Goal: Navigation & Orientation: Find specific page/section

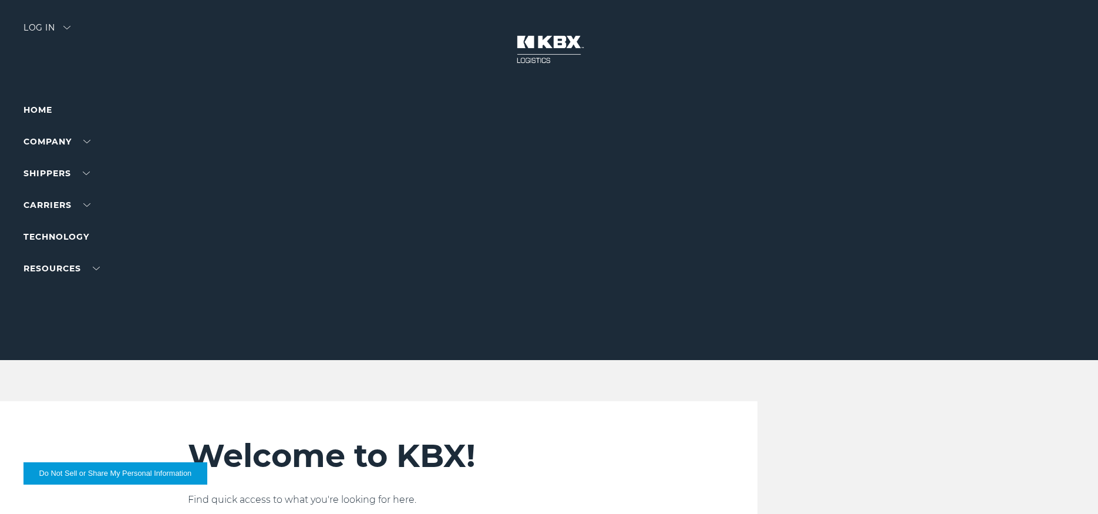
click at [277, 273] on div at bounding box center [553, 180] width 1107 height 360
click at [53, 140] on link "Company" at bounding box center [56, 141] width 67 height 11
click at [39, 162] on link "About Us" at bounding box center [44, 163] width 43 height 9
